Goal: Find specific page/section: Find specific page/section

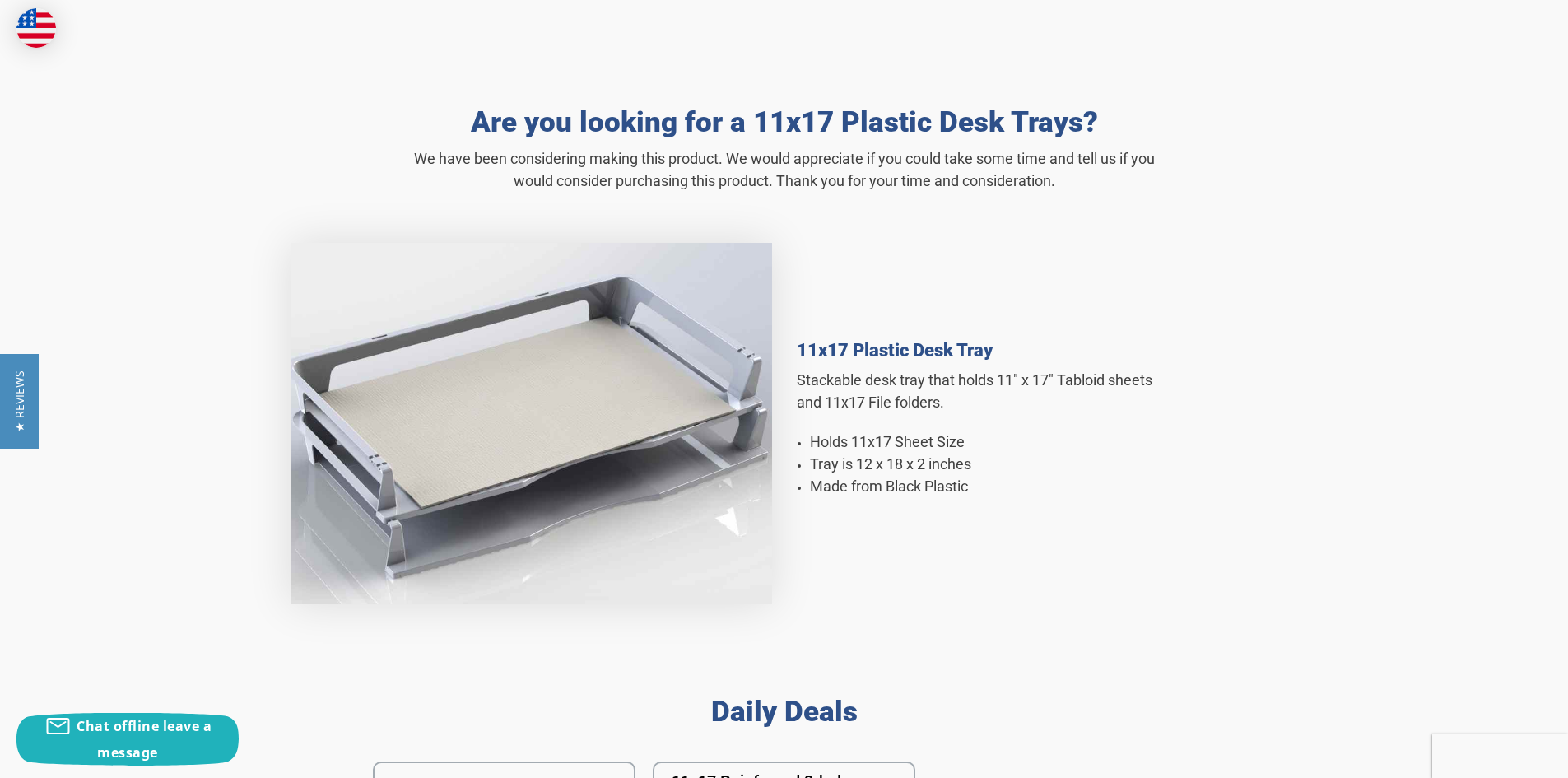
scroll to position [741, 0]
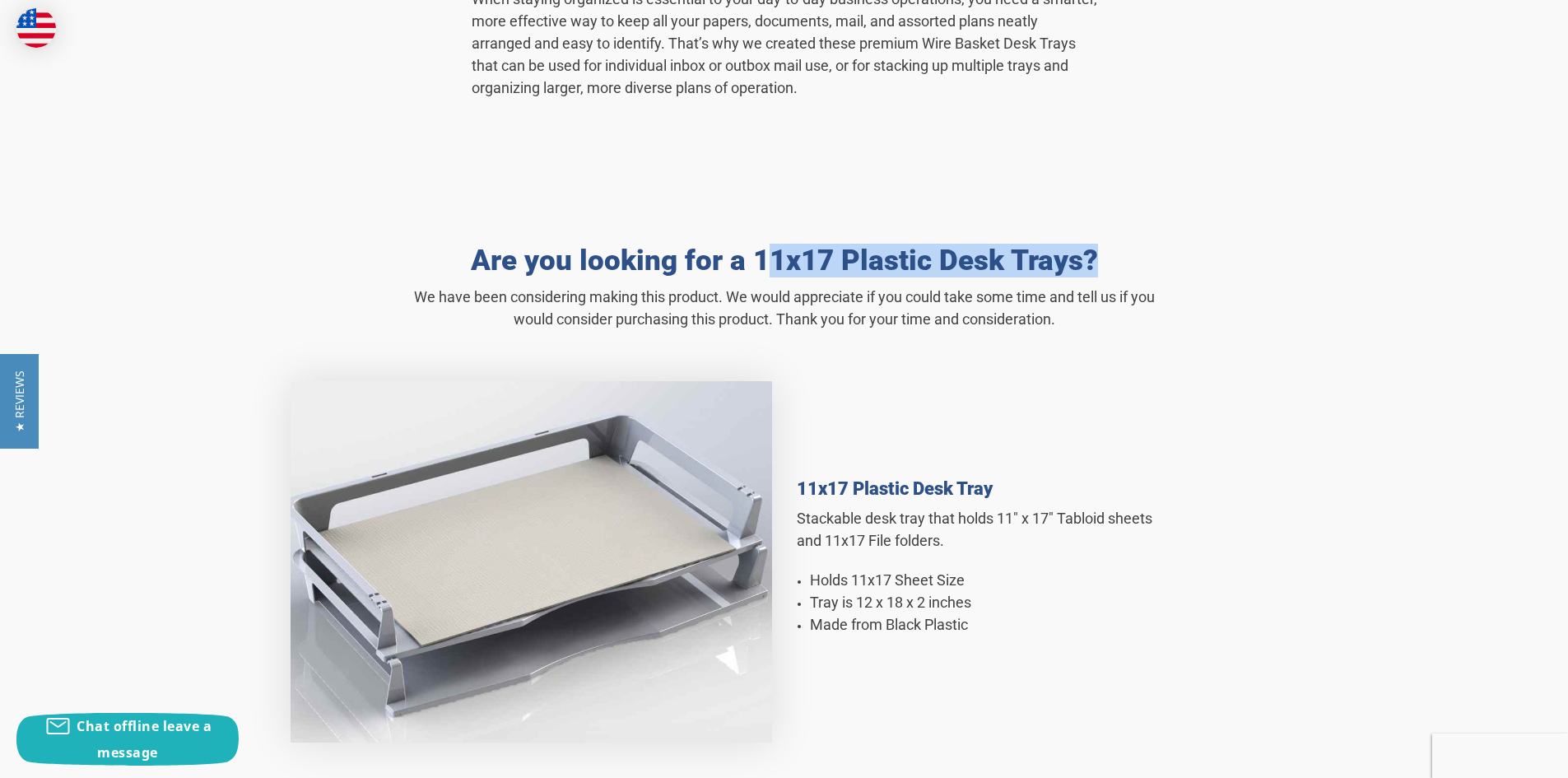
drag, startPoint x: 754, startPoint y: 260, endPoint x: 1078, endPoint y: 257, distance: 324.0
click at [1083, 257] on h2 "Are you looking for a 11x17 Plastic Desk Trays?" at bounding box center [784, 261] width 740 height 34
copy h2 "11x17 Plastic Desk Trays"
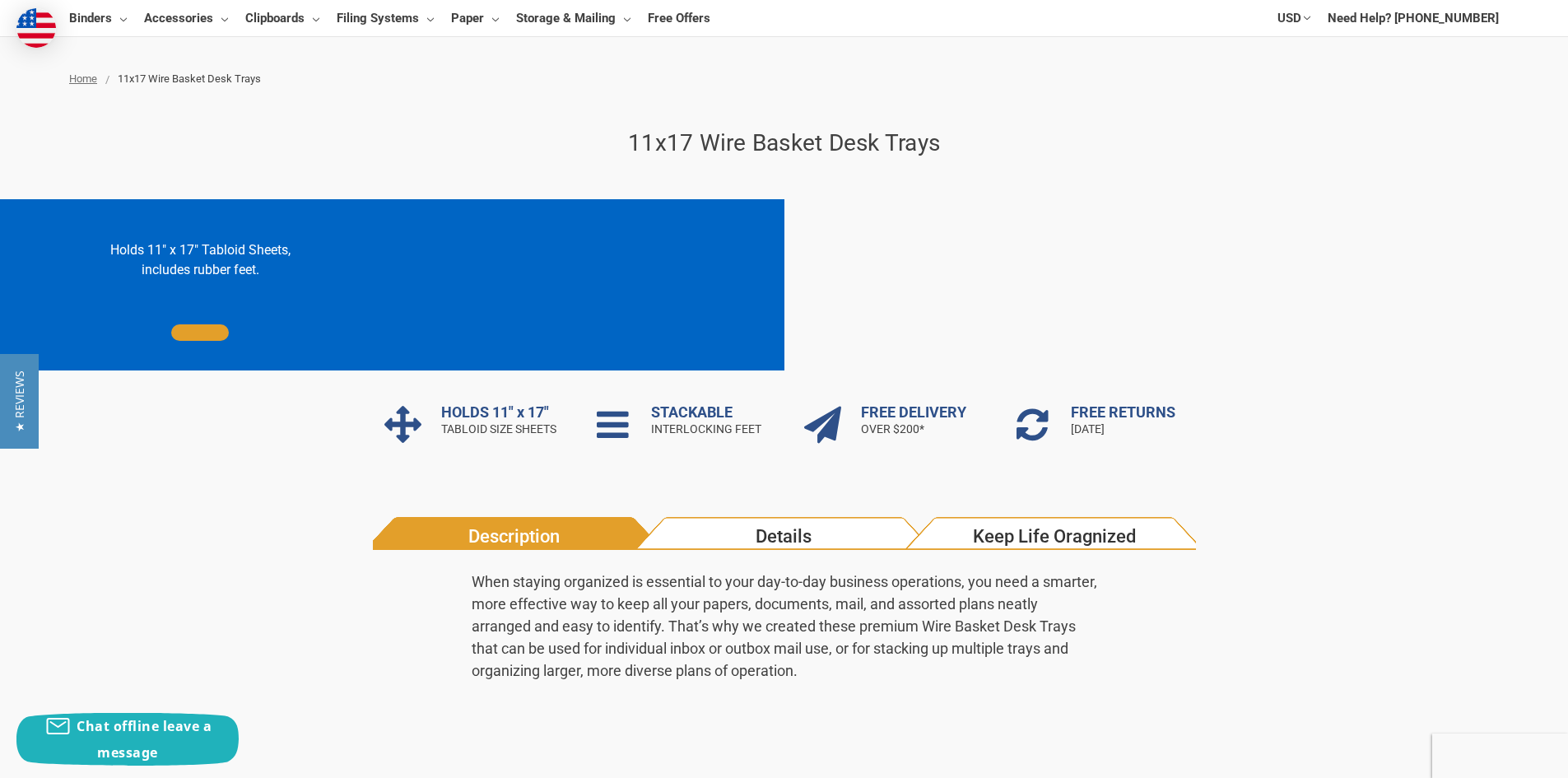
scroll to position [0, 0]
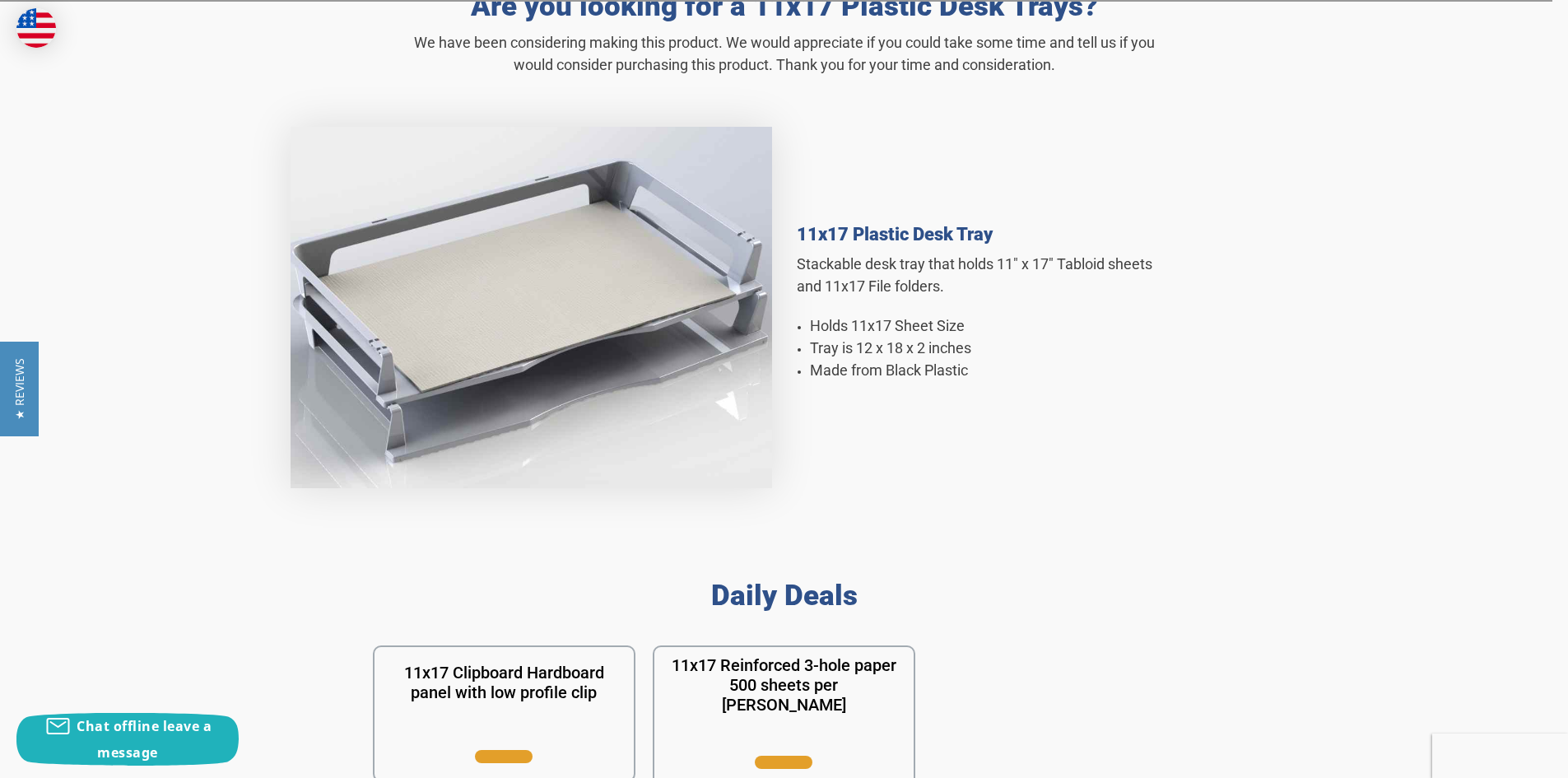
scroll to position [1317, 0]
